Goal: Information Seeking & Learning: Learn about a topic

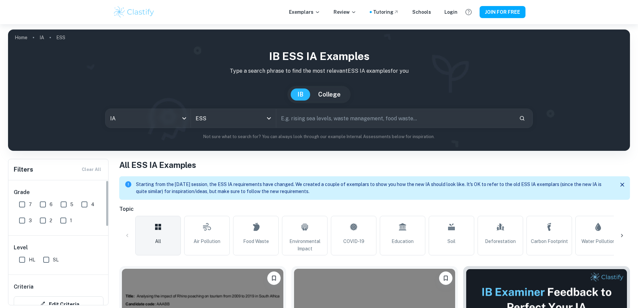
click at [23, 258] on input "HL" at bounding box center [21, 259] width 13 height 13
checkbox input "true"
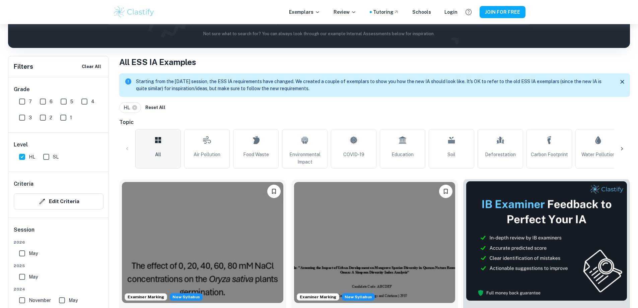
scroll to position [115, 0]
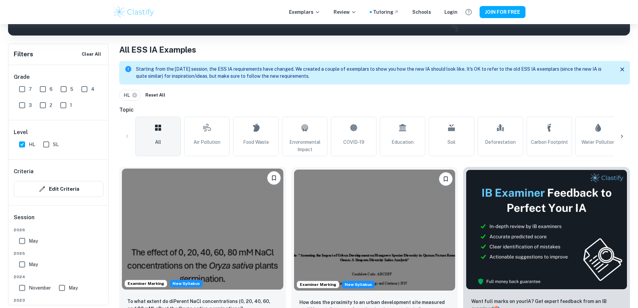
click at [216, 212] on img at bounding box center [202, 228] width 161 height 121
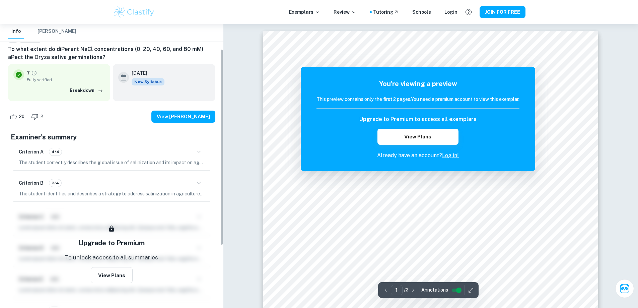
scroll to position [67, 0]
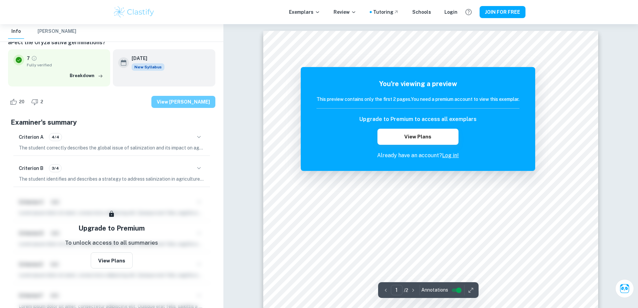
click at [171, 104] on button "View [PERSON_NAME]" at bounding box center [183, 102] width 64 height 12
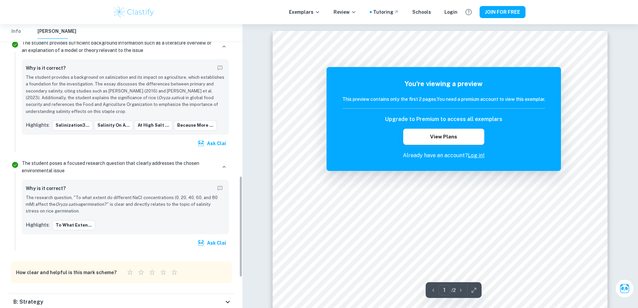
scroll to position [511, 0]
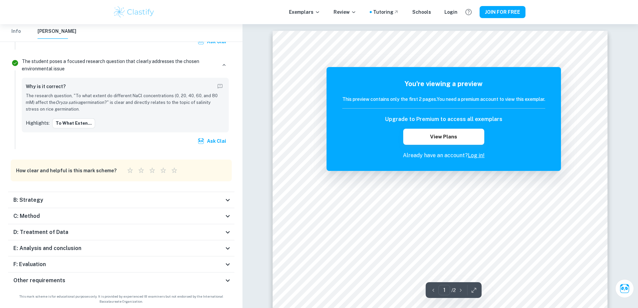
click at [131, 193] on div "B: Strategy" at bounding box center [121, 200] width 226 height 16
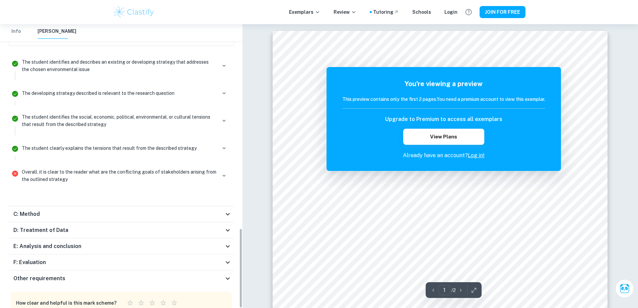
scroll to position [725, 0]
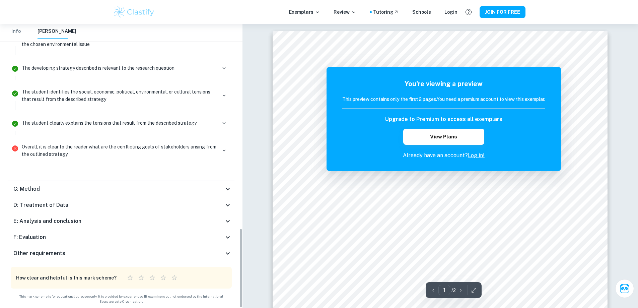
click at [116, 188] on div "C: Method" at bounding box center [118, 189] width 210 height 8
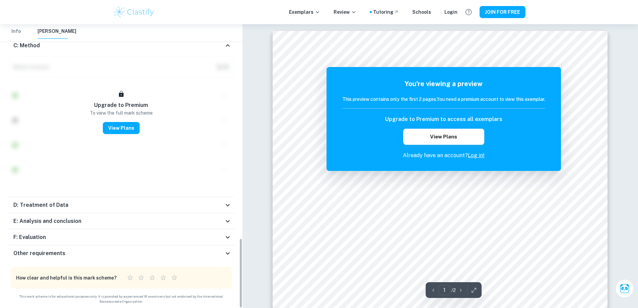
click at [116, 204] on div "D: Treatment of Data" at bounding box center [118, 205] width 210 height 8
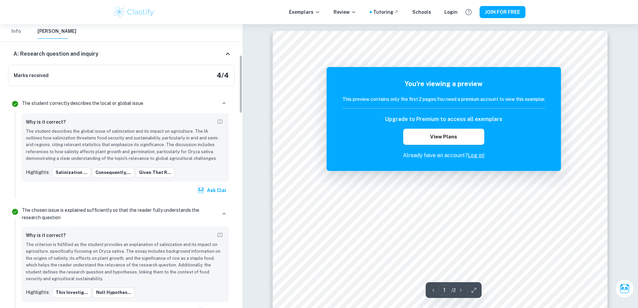
scroll to position [0, 0]
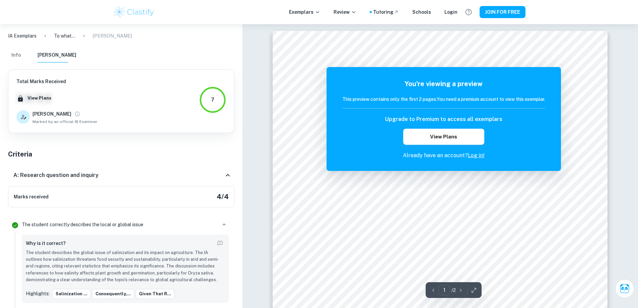
click at [17, 55] on button "Info" at bounding box center [16, 55] width 16 height 15
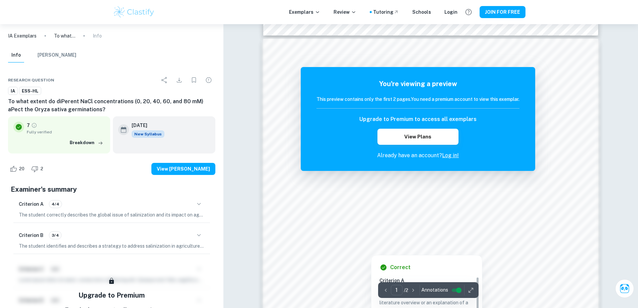
drag, startPoint x: 379, startPoint y: 211, endPoint x: 377, endPoint y: 208, distance: 3.6
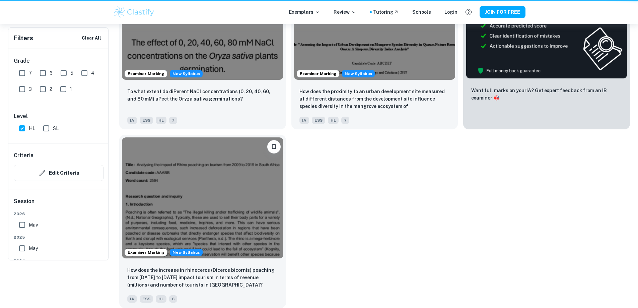
scroll to position [86, 0]
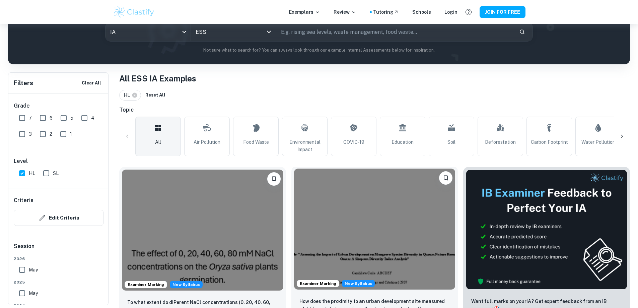
click at [313, 207] on img at bounding box center [374, 228] width 161 height 121
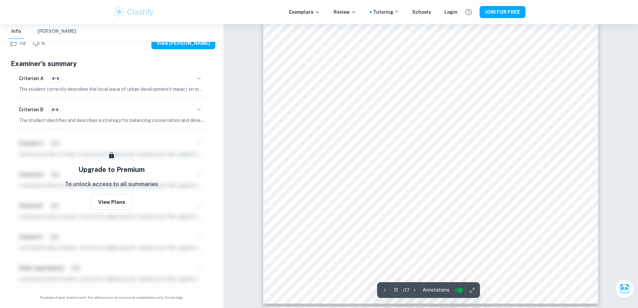
scroll to position [4888, 0]
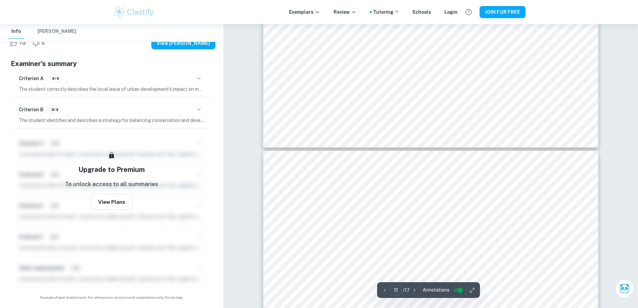
type input "12"
